Goal: Information Seeking & Learning: Learn about a topic

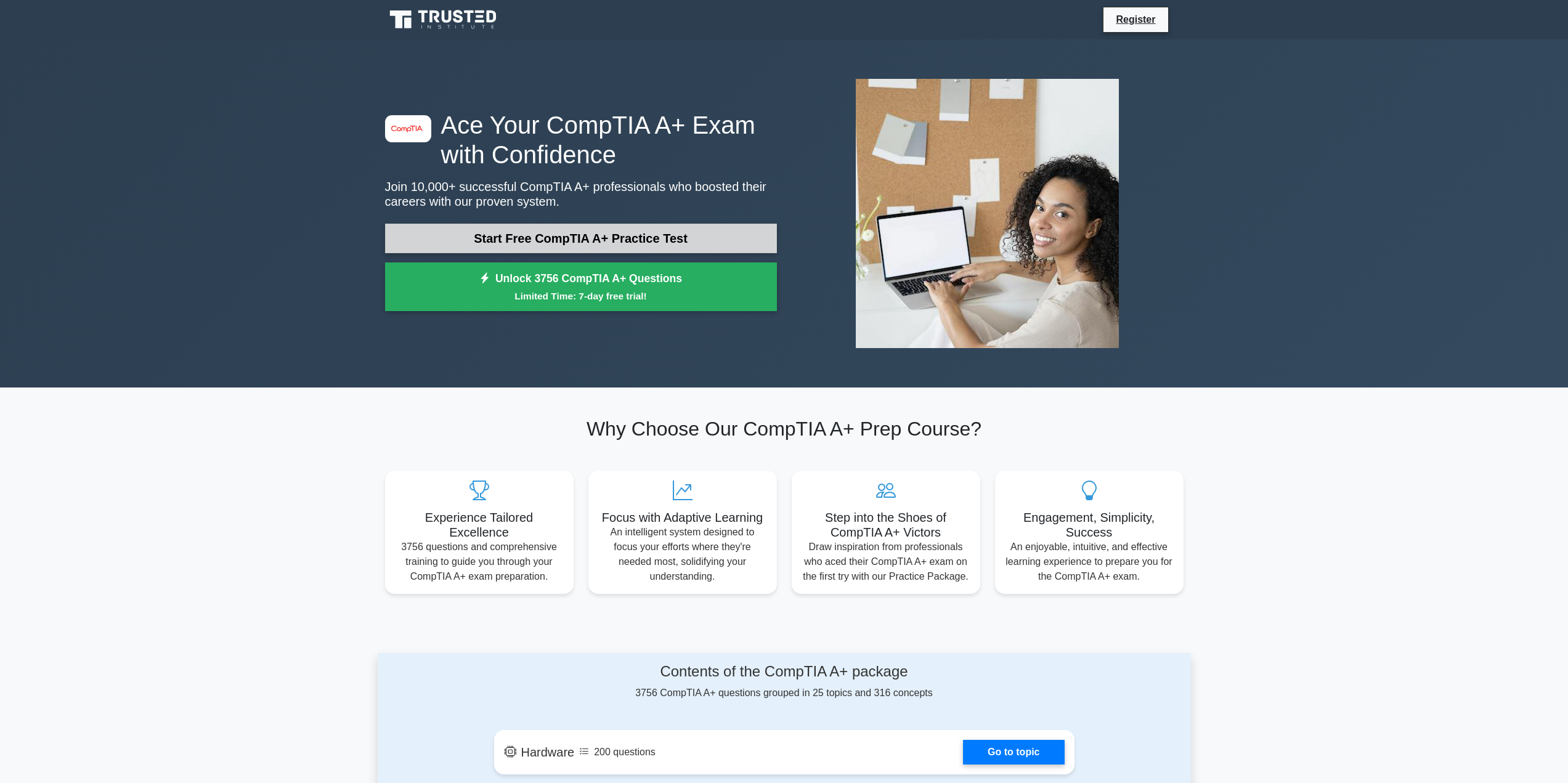
click at [653, 235] on link "Start Free CompTIA A+ Practice Test" at bounding box center [581, 239] width 392 height 29
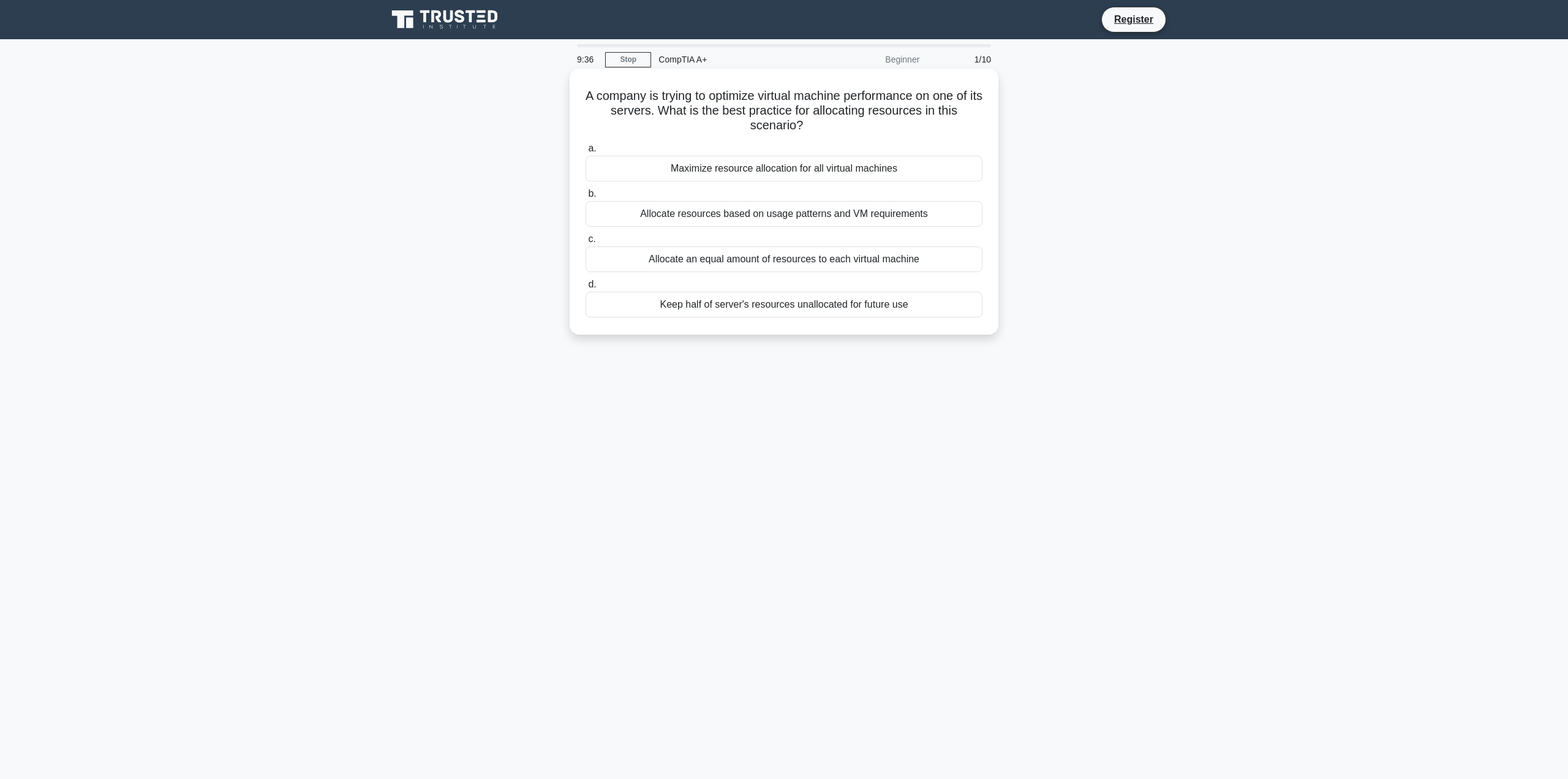
click at [845, 168] on div "Maximize resource allocation for all virtual machines" at bounding box center [784, 168] width 397 height 26
click at [586, 153] on input "a. Maximize resource allocation for all virtual machines" at bounding box center [586, 149] width 0 height 8
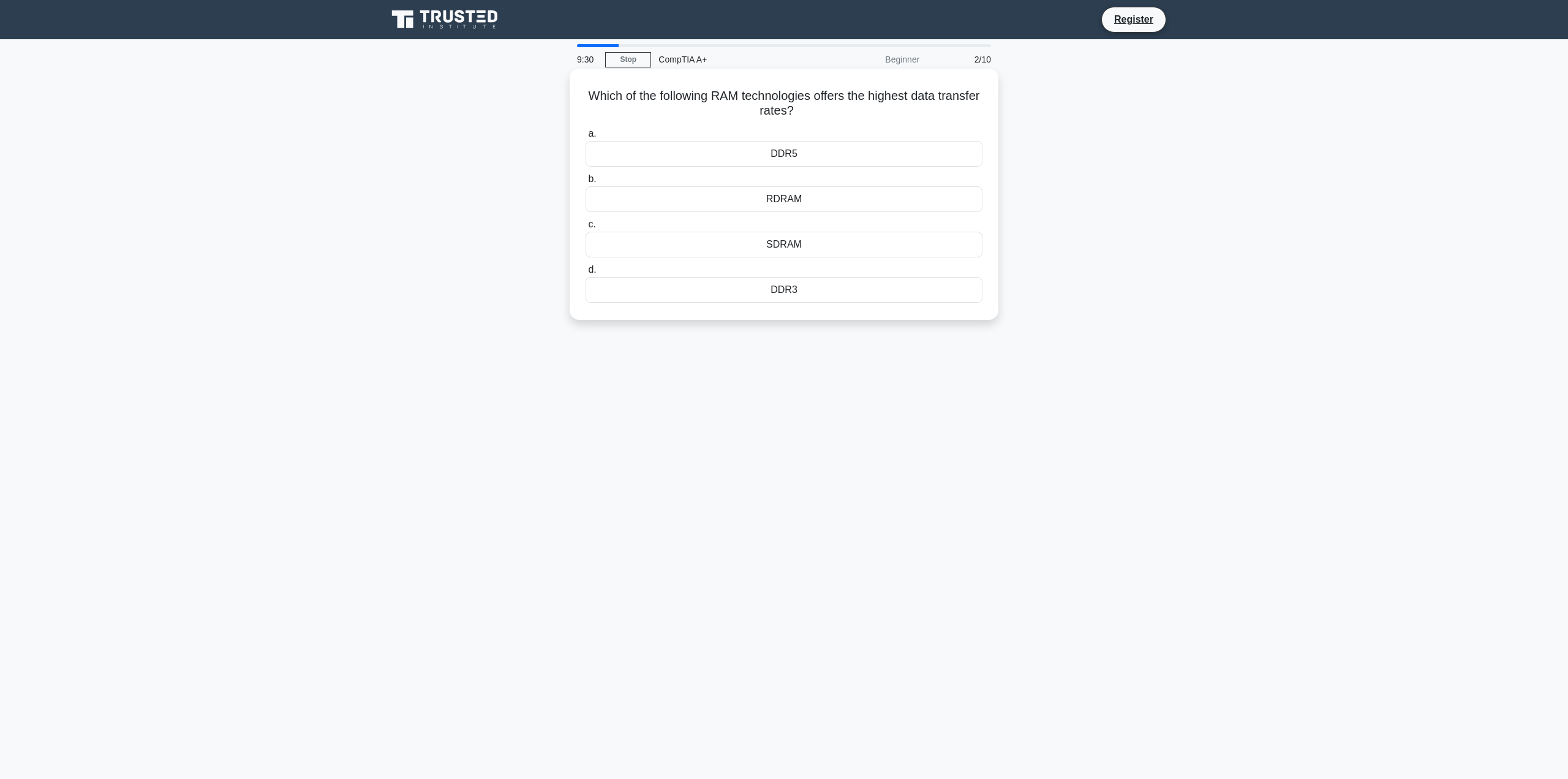
click at [799, 162] on div "DDR5" at bounding box center [784, 154] width 397 height 26
click at [586, 138] on input "a. DDR5" at bounding box center [586, 134] width 0 height 8
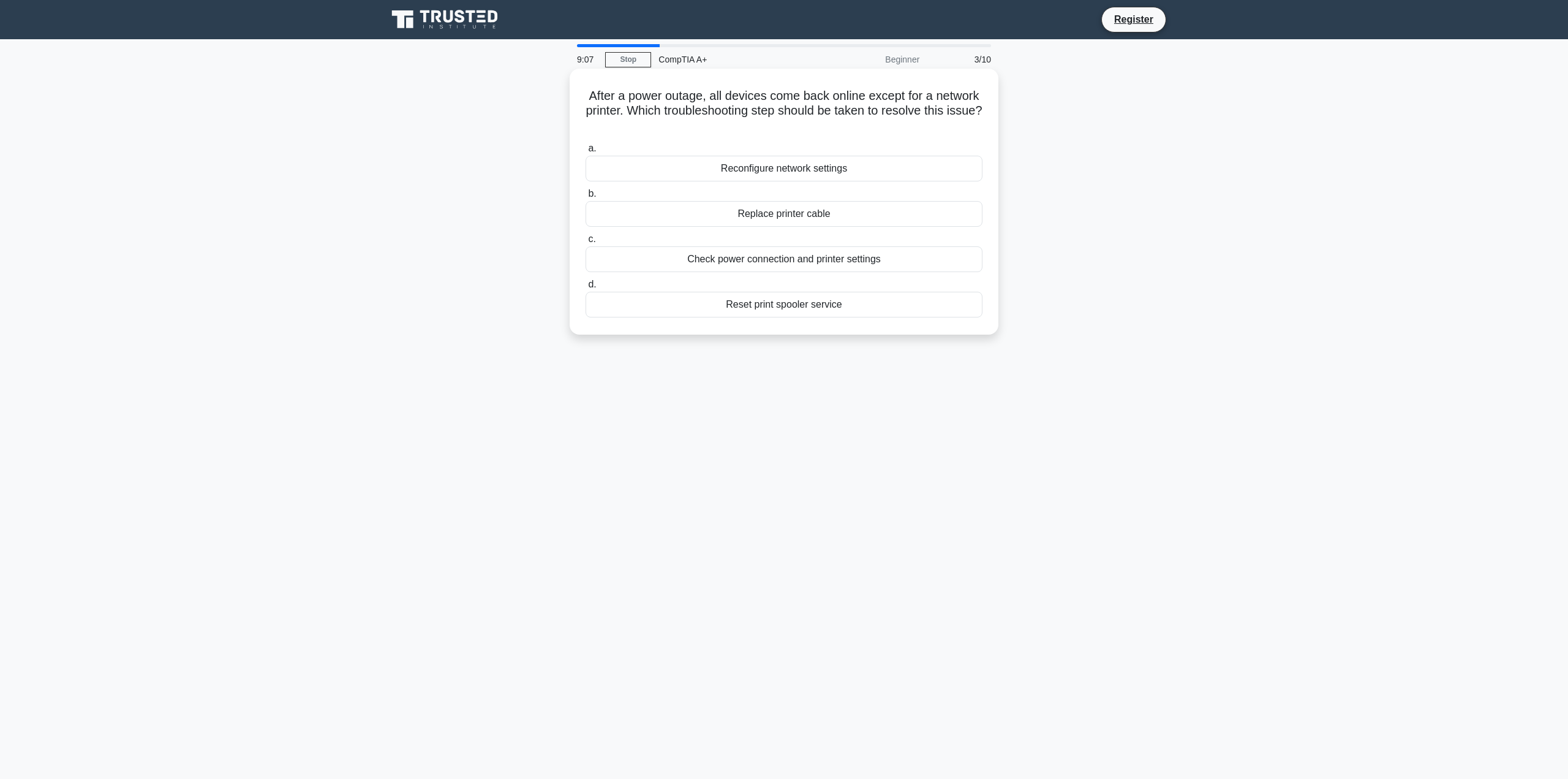
click at [929, 256] on div "Check power connection and printer settings" at bounding box center [784, 259] width 397 height 26
click at [586, 243] on input "c. Check power connection and printer settings" at bounding box center [586, 239] width 0 height 8
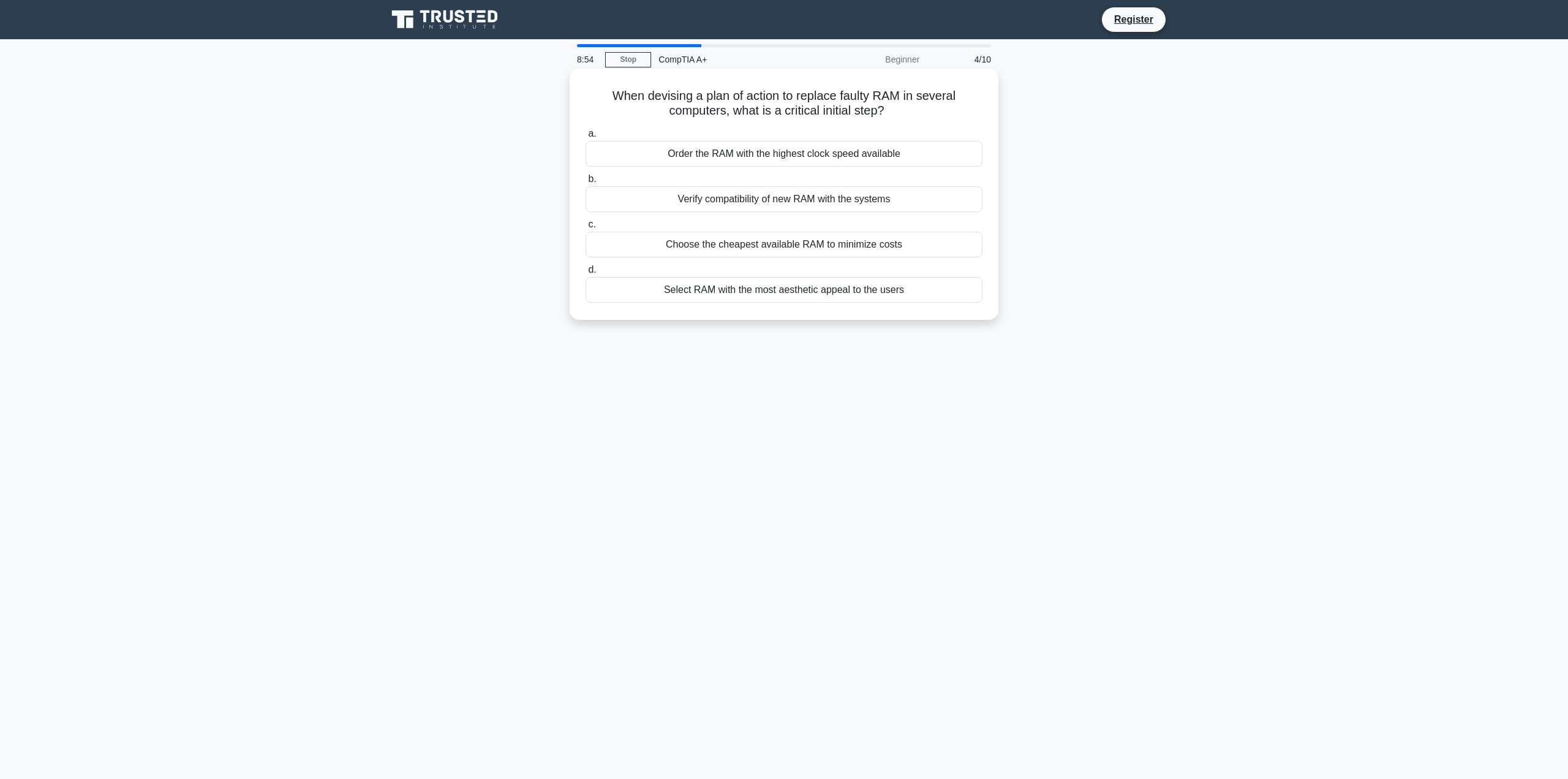
click at [900, 201] on div "Verify compatibility of new RAM with the systems" at bounding box center [784, 199] width 397 height 26
click at [586, 184] on input "b. Verify compatibility of new RAM with the systems" at bounding box center [586, 179] width 0 height 8
click at [887, 257] on div "Outdated or incompatible audio drivers" at bounding box center [784, 244] width 397 height 26
click at [586, 228] on input "c. Outdated or incompatible audio drivers" at bounding box center [586, 225] width 0 height 8
click at [872, 210] on div "Perform a firmware update on the network switch" at bounding box center [784, 199] width 397 height 26
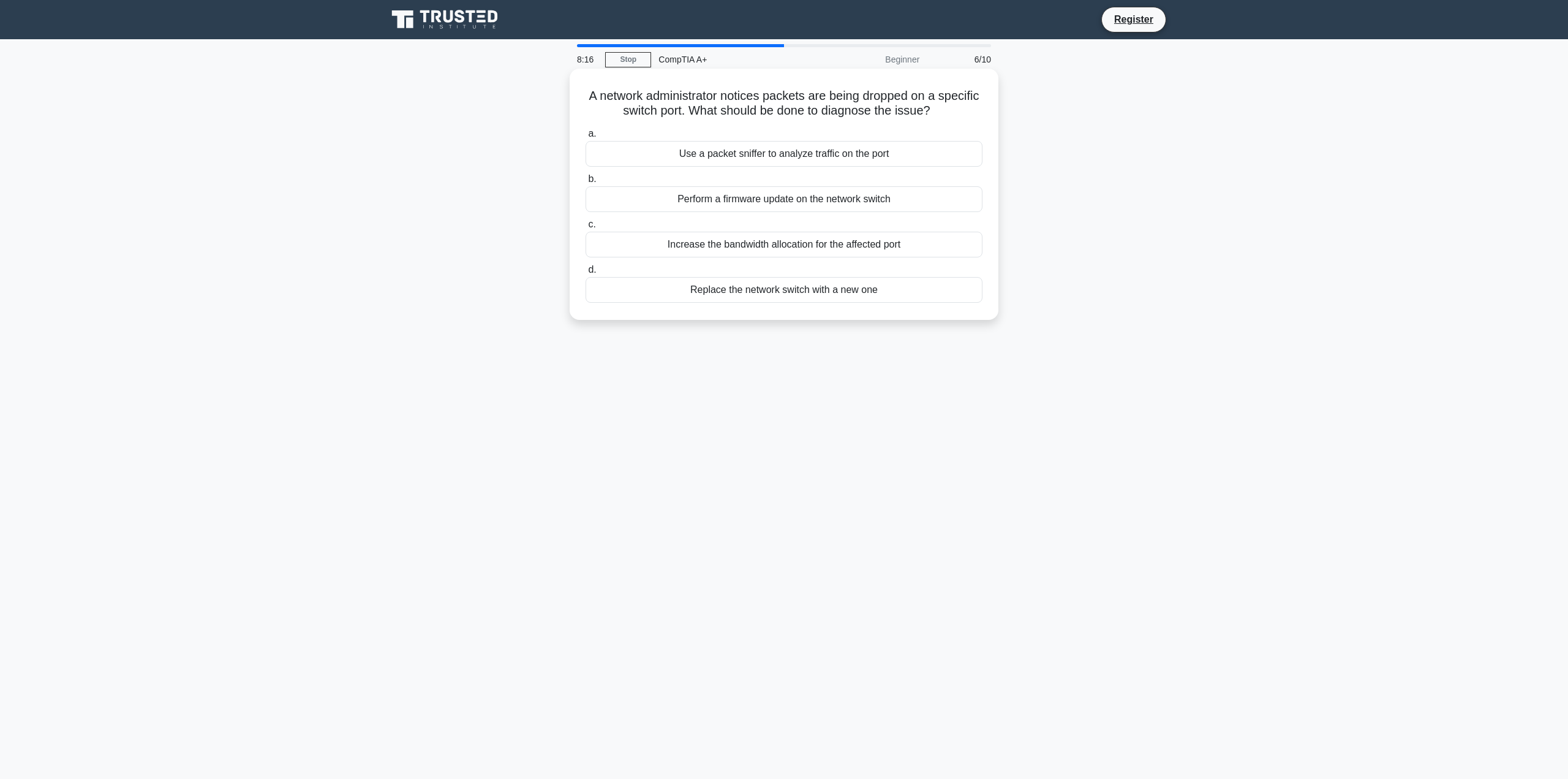
click at [586, 184] on input "b. Perform a firmware update on the network switch" at bounding box center [586, 179] width 0 height 8
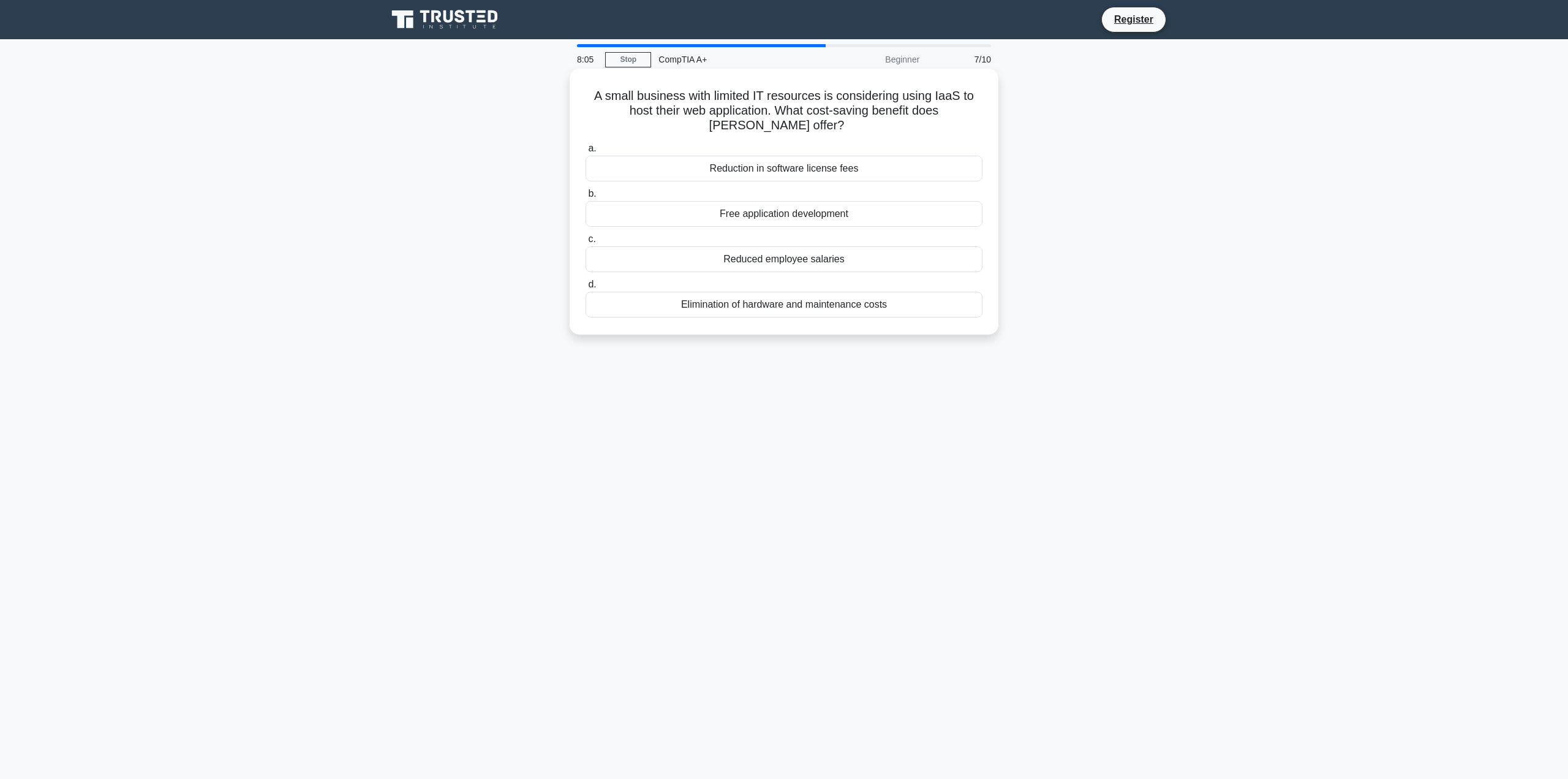
click at [844, 170] on div "Reduction in software license fees" at bounding box center [784, 168] width 397 height 26
click at [586, 153] on input "a. Reduction in software license fees" at bounding box center [586, 149] width 0 height 8
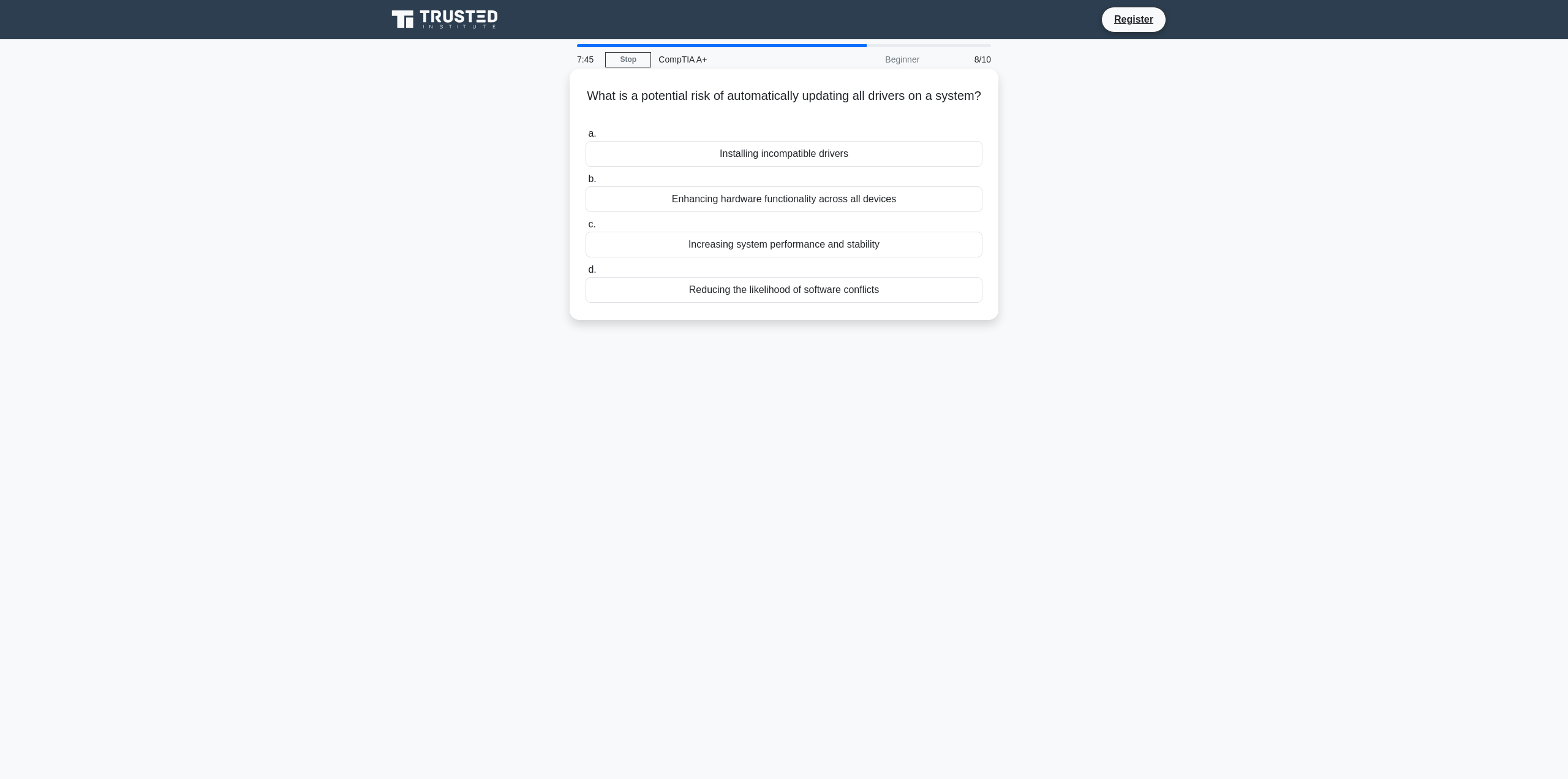
click at [849, 161] on div "Installing incompatible drivers" at bounding box center [784, 154] width 397 height 26
click at [586, 138] on input "a. Installing incompatible drivers" at bounding box center [586, 134] width 0 height 8
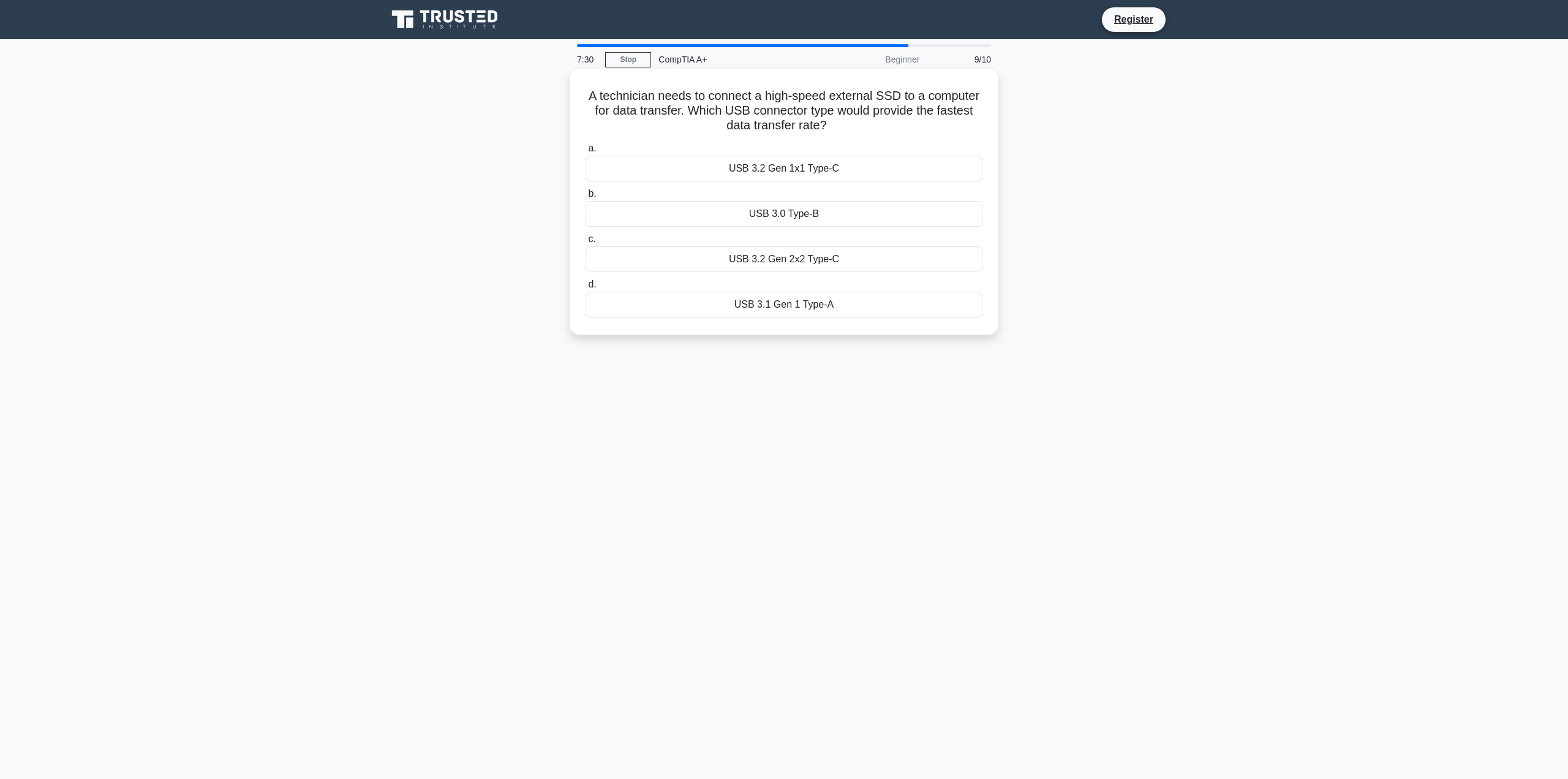
click at [864, 258] on div "USB 3.2 Gen 2x2 Type-C" at bounding box center [784, 259] width 397 height 26
click at [586, 243] on input "c. USB 3.2 Gen 2x2 Type-C" at bounding box center [586, 239] width 0 height 8
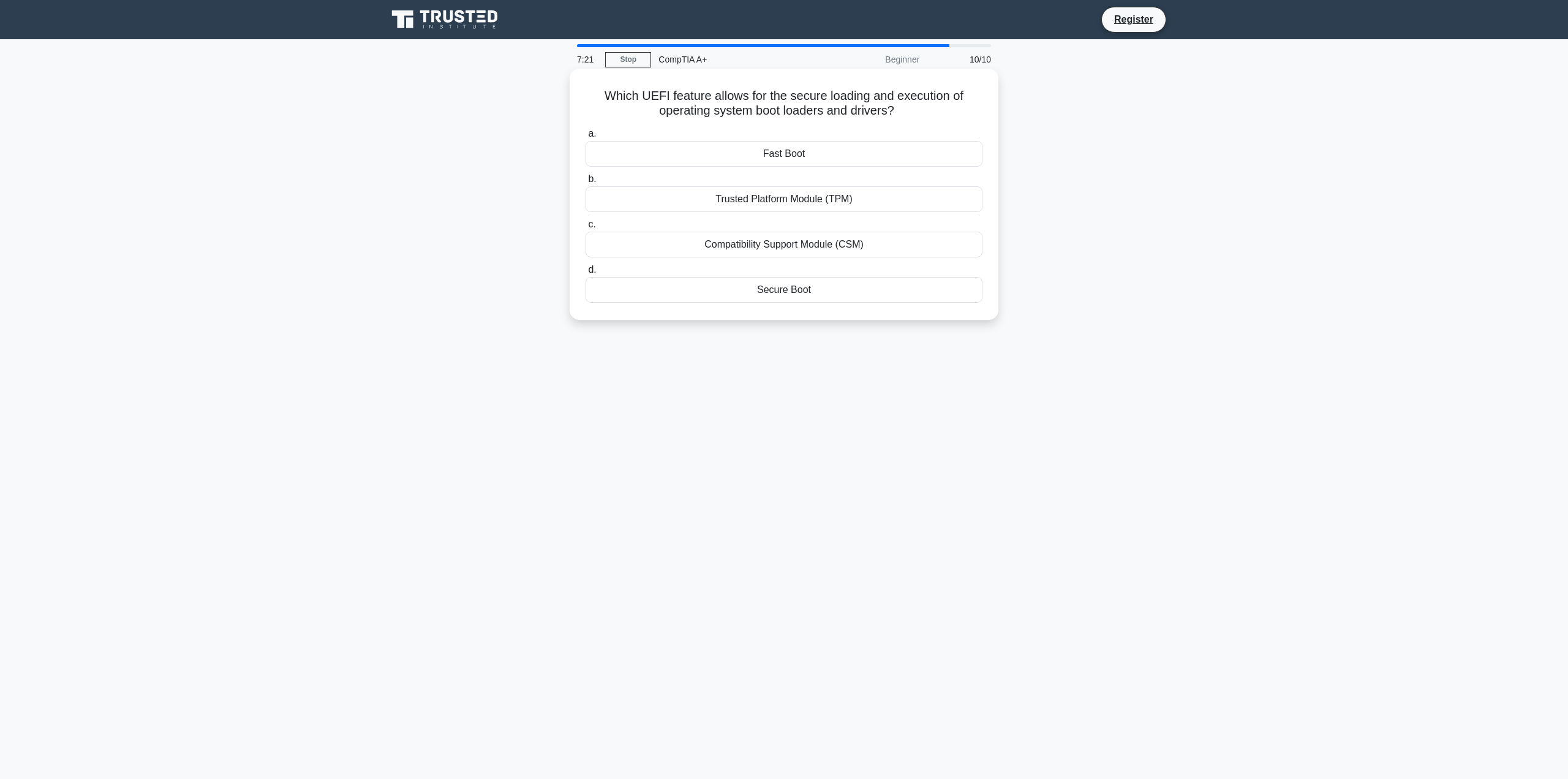
click at [864, 286] on div "Secure Boot" at bounding box center [784, 290] width 397 height 26
click at [586, 274] on input "d. Secure Boot" at bounding box center [586, 270] width 0 height 8
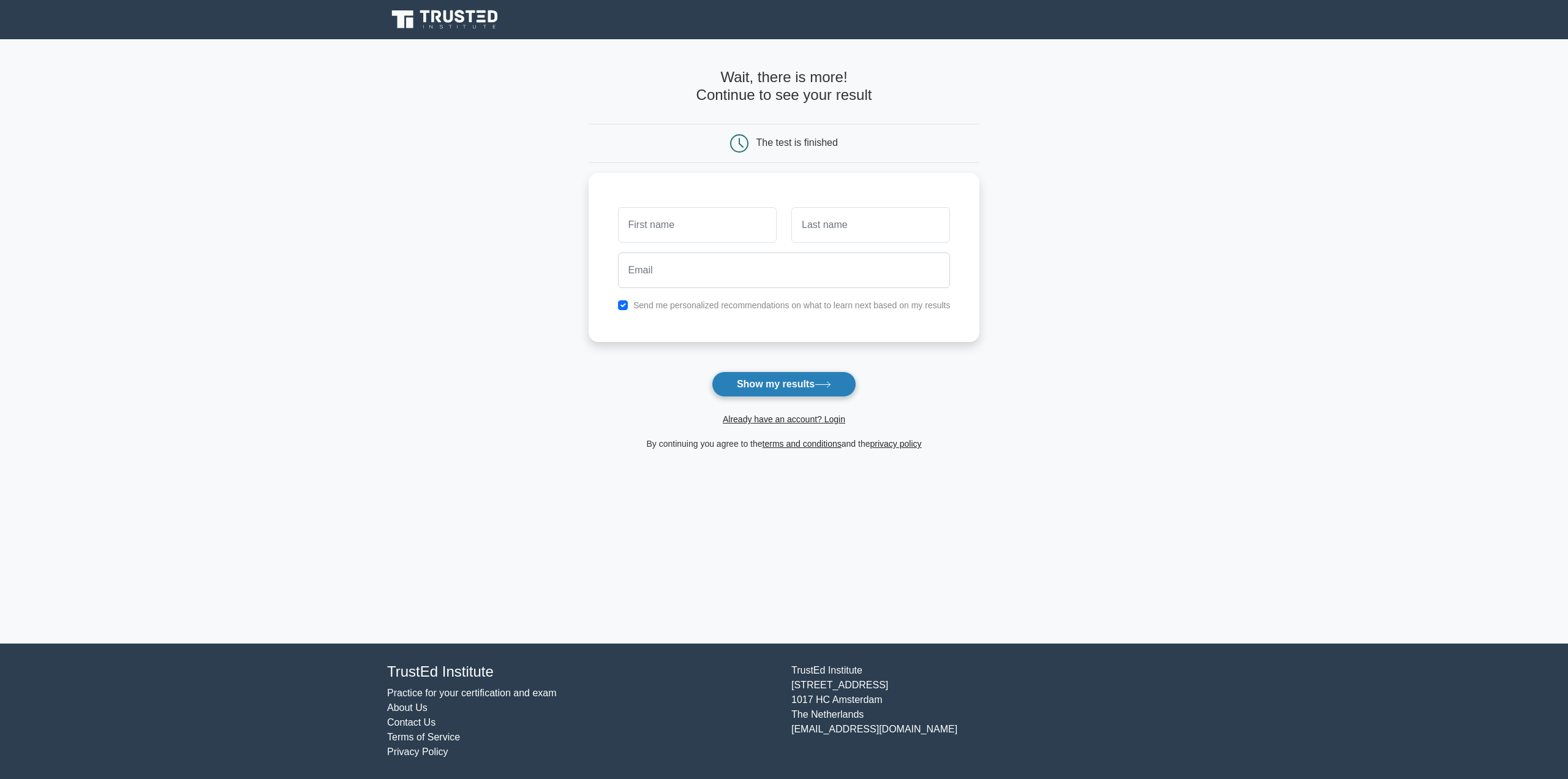
click at [839, 393] on button "Show my results" at bounding box center [784, 384] width 145 height 26
click at [933, 247] on div at bounding box center [784, 267] width 347 height 46
